Goal: Find specific page/section: Find specific page/section

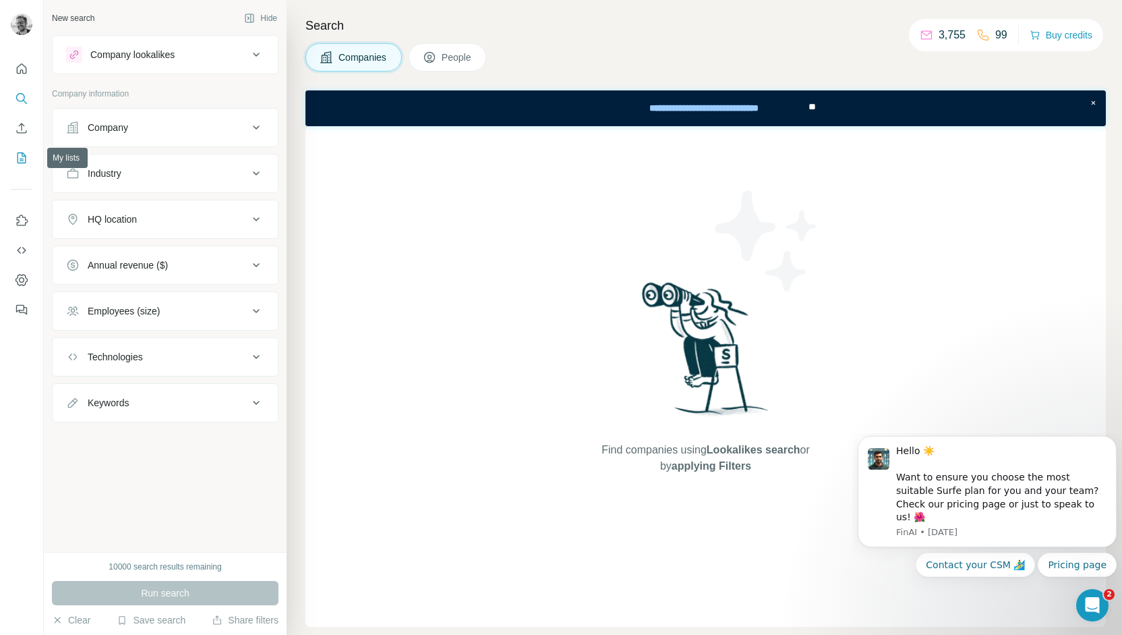
click at [26, 156] on icon "My lists" at bounding box center [21, 157] width 13 height 13
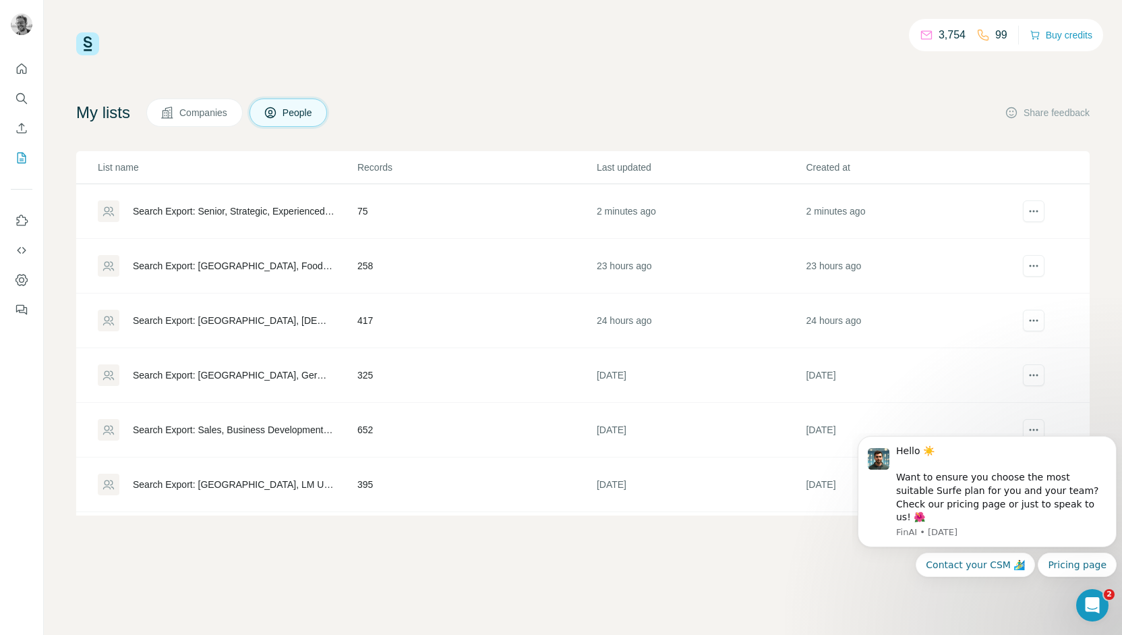
click at [219, 264] on div "Search Export: [GEOGRAPHIC_DATA], Food and Beverage Services, Food and Beverage…" at bounding box center [234, 265] width 202 height 13
